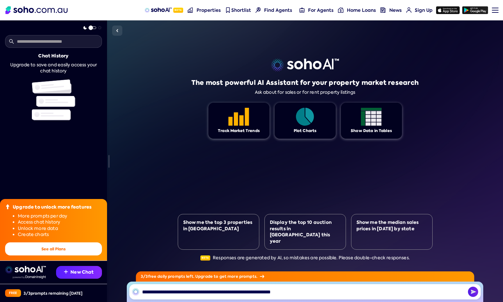
type input "**********"
click at [474, 296] on img "button" at bounding box center [473, 292] width 10 height 10
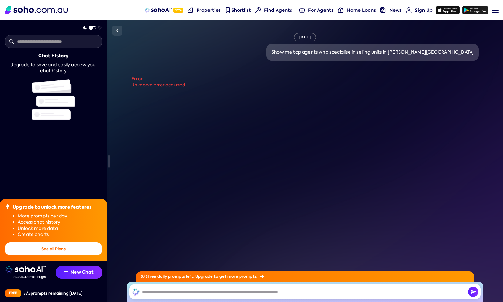
click at [206, 12] on span "Properties" at bounding box center [209, 10] width 24 height 6
